Goal: Navigation & Orientation: Understand site structure

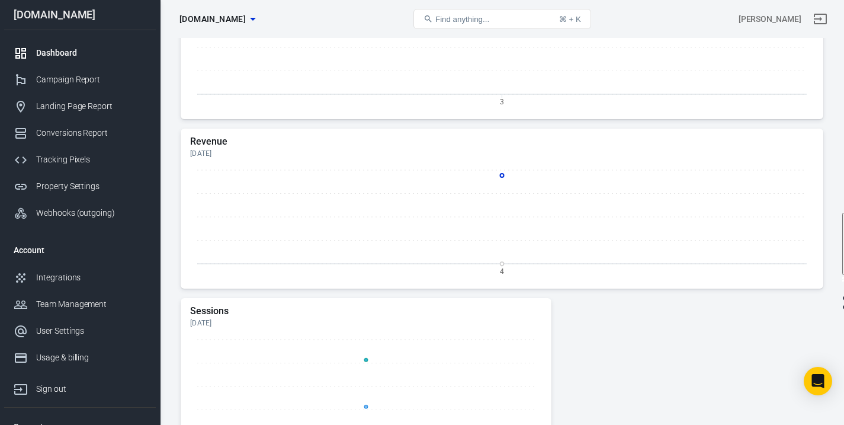
scroll to position [320, 0]
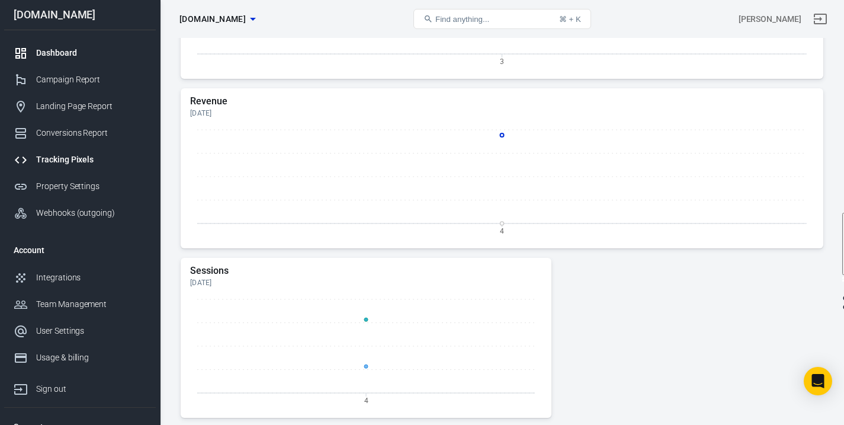
click at [92, 158] on div "Tracking Pixels" at bounding box center [91, 159] width 110 height 12
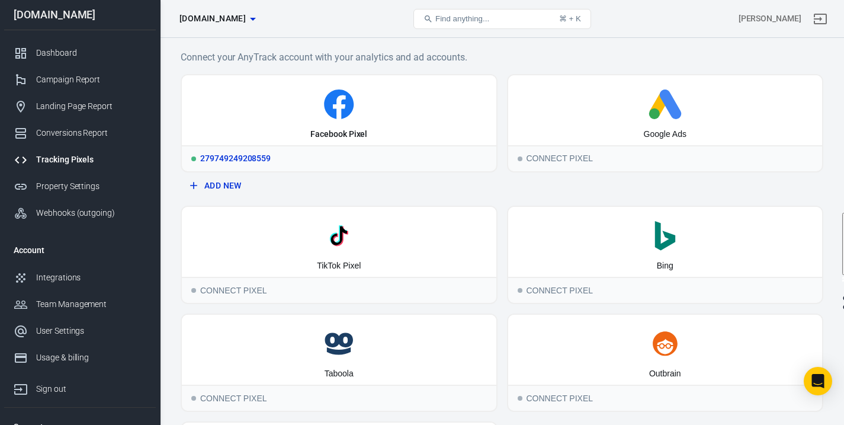
click at [420, 80] on div "Facebook Pixel" at bounding box center [339, 110] width 314 height 70
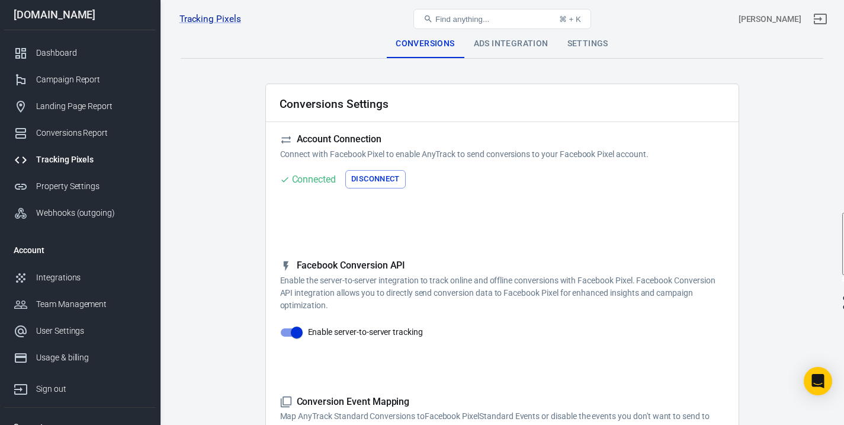
click at [512, 45] on div "Ads Integration" at bounding box center [511, 44] width 94 height 28
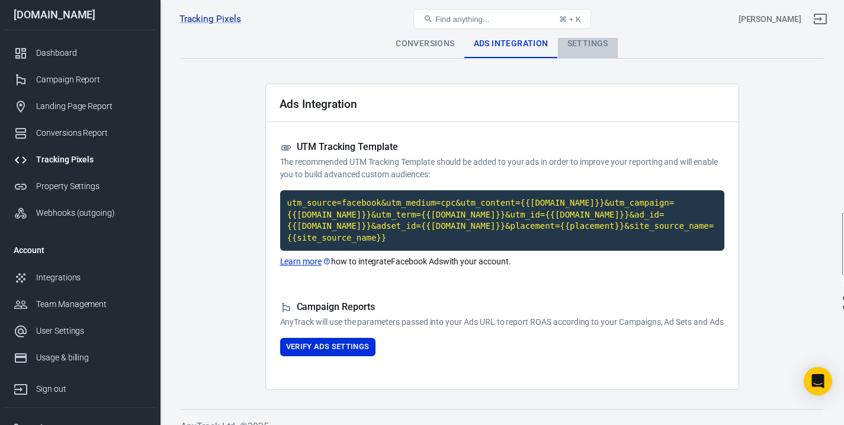
click at [591, 49] on div "Settings" at bounding box center [588, 44] width 60 height 28
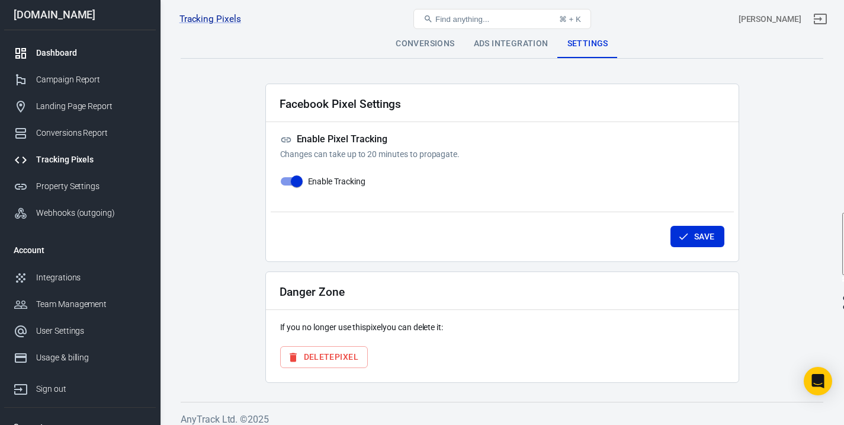
click at [70, 49] on div "Dashboard" at bounding box center [91, 53] width 110 height 12
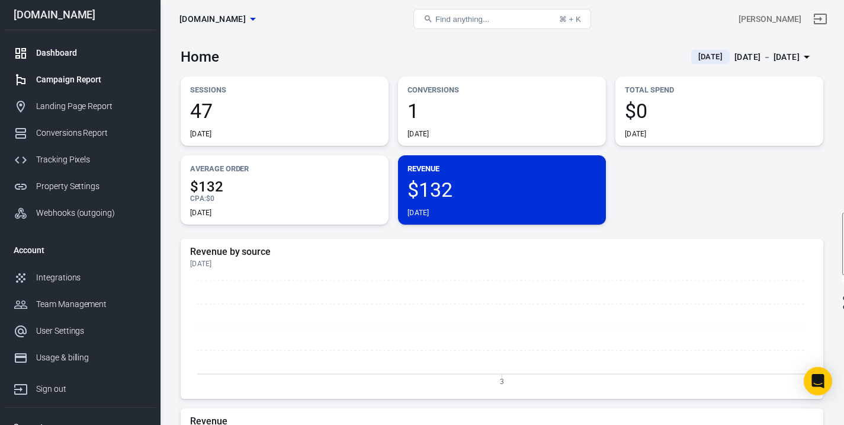
click at [80, 79] on div "Campaign Report" at bounding box center [91, 79] width 110 height 12
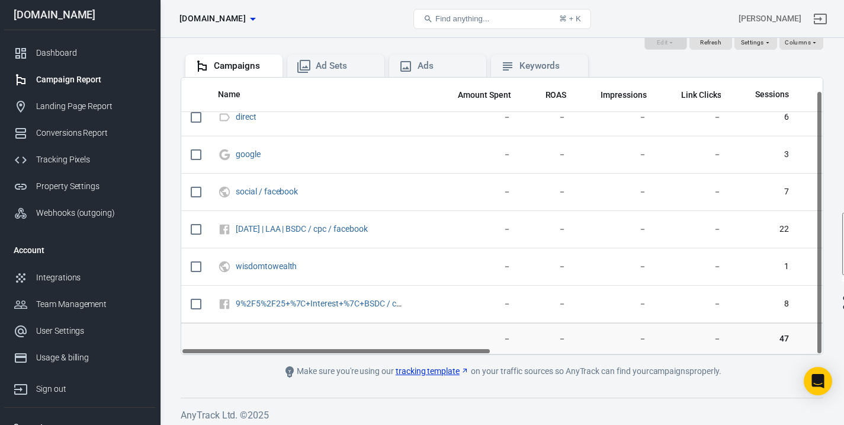
scroll to position [135, 0]
